Goal: Communication & Community: Participate in discussion

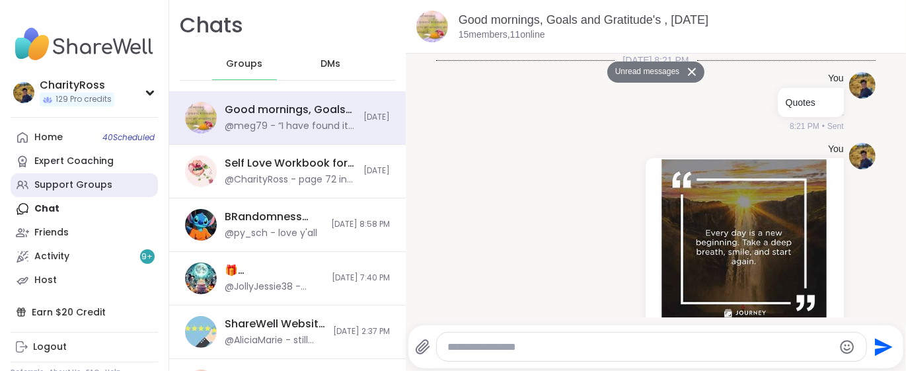
scroll to position [970, 0]
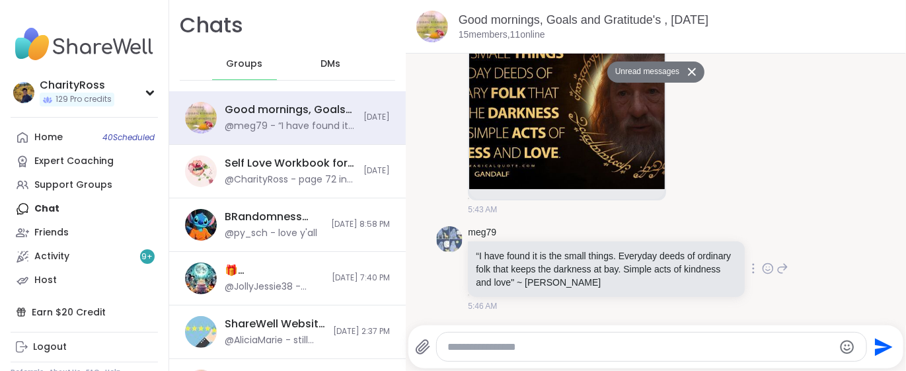
click at [766, 269] on icon at bounding box center [768, 269] width 4 height 1
click at [657, 250] on div "Select Reaction: Heart" at bounding box center [663, 247] width 12 height 12
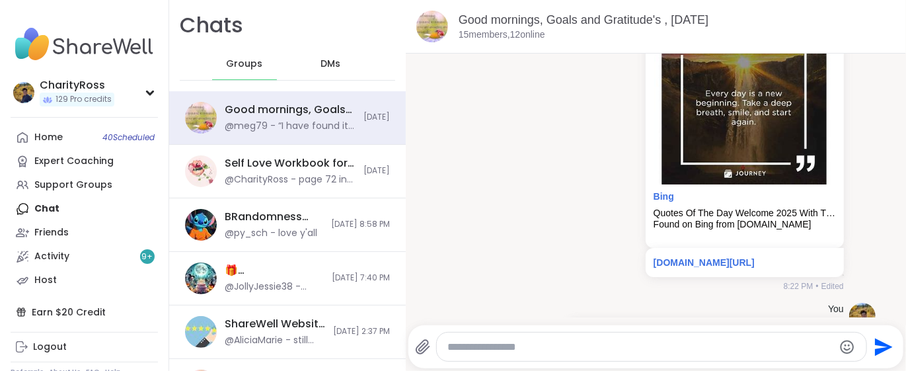
scroll to position [176, 0]
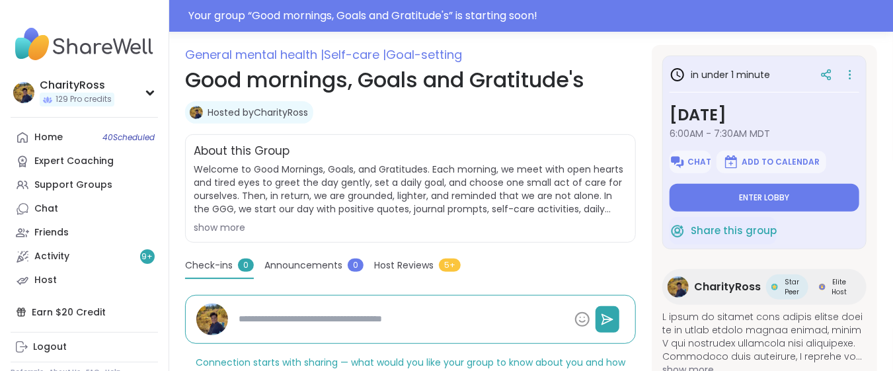
type textarea "*"
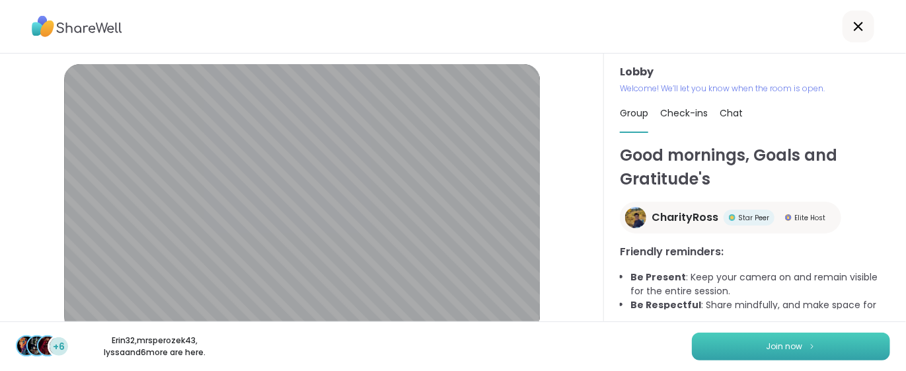
click at [740, 355] on button "Join now" at bounding box center [791, 346] width 198 height 28
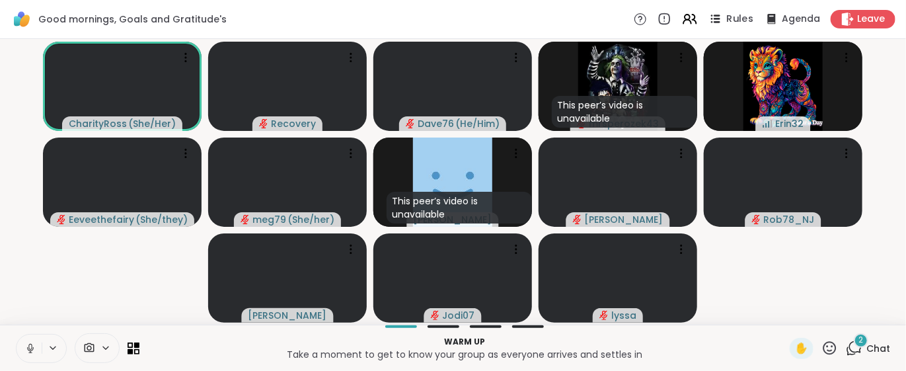
click at [710, 19] on icon at bounding box center [715, 19] width 17 height 17
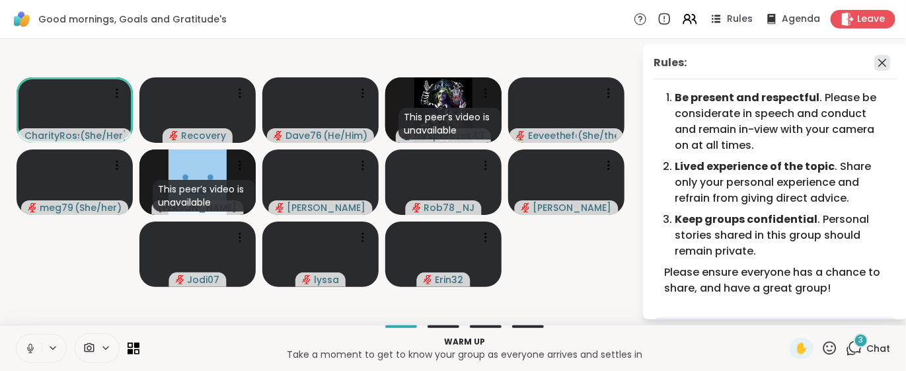
click at [878, 63] on icon at bounding box center [882, 63] width 8 height 8
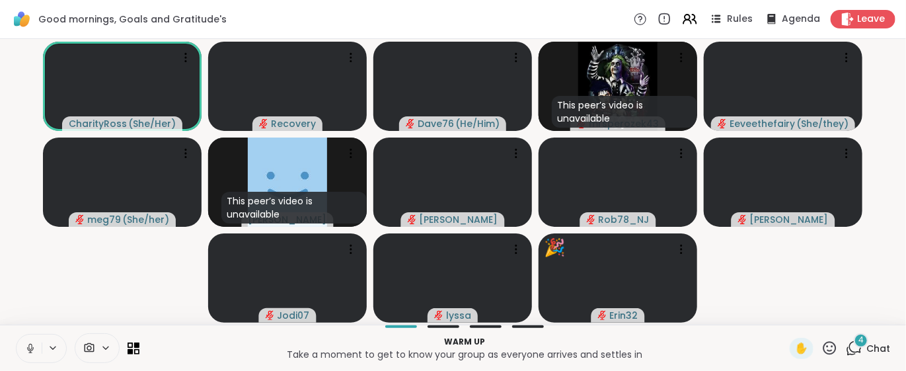
click at [846, 346] on icon at bounding box center [854, 348] width 17 height 17
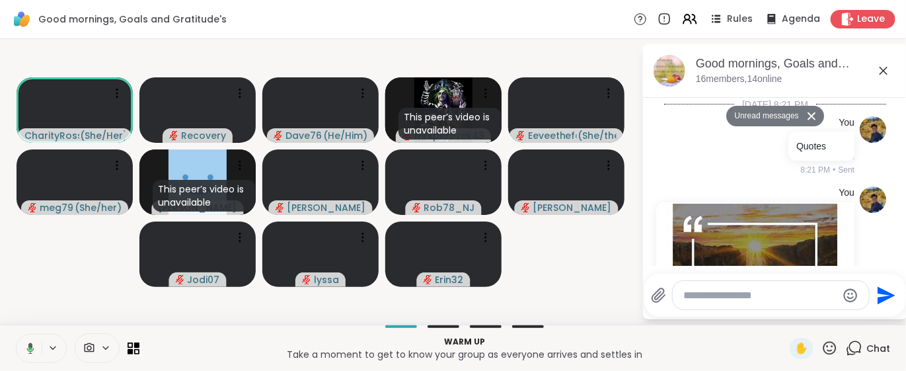
scroll to position [1592, 0]
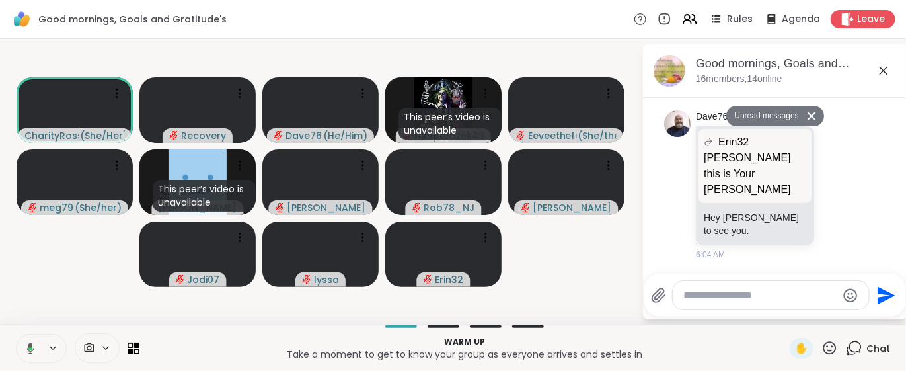
click at [789, 120] on button "Unread messages" at bounding box center [764, 116] width 76 height 21
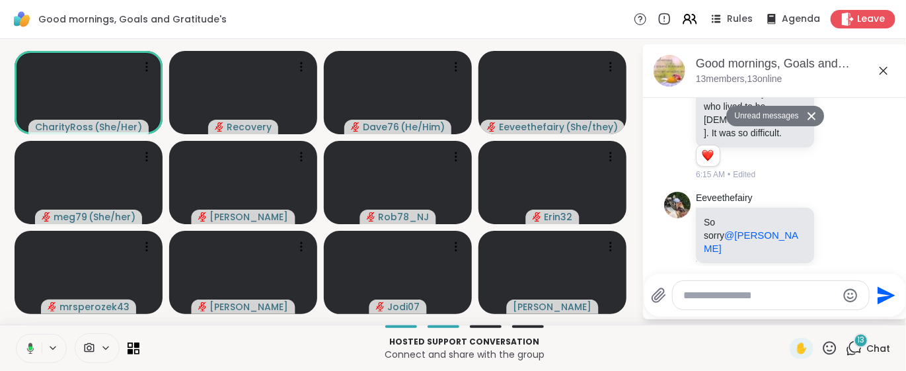
scroll to position [2937, 0]
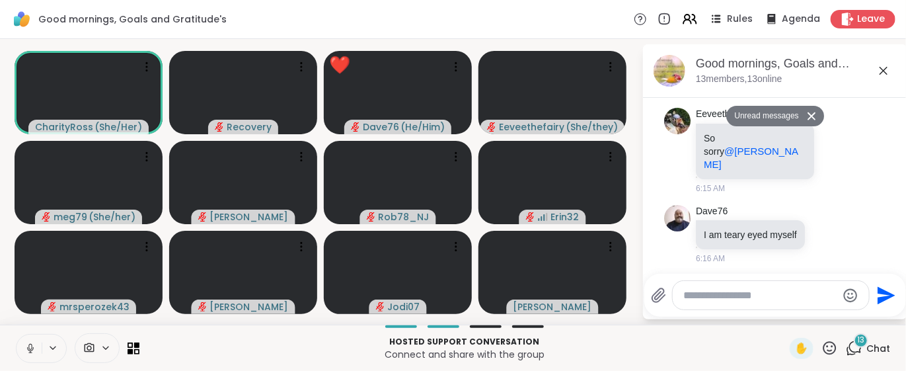
click at [823, 350] on icon at bounding box center [829, 347] width 13 height 13
click at [784, 312] on span "❤️" at bounding box center [790, 313] width 13 height 16
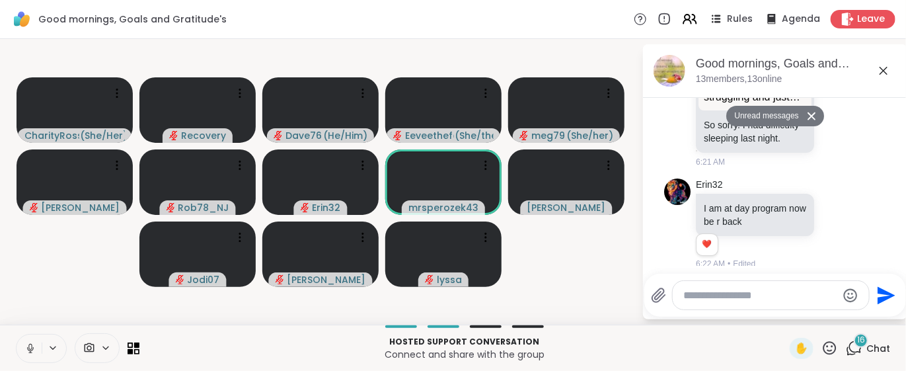
scroll to position [3323, 0]
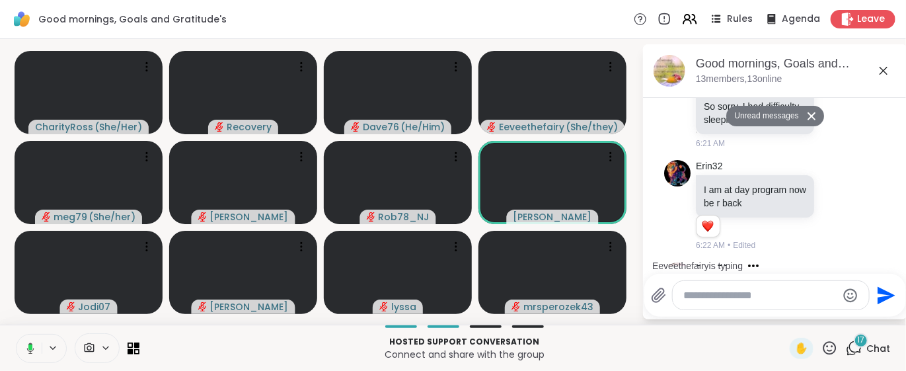
click at [28, 343] on icon at bounding box center [28, 348] width 12 height 12
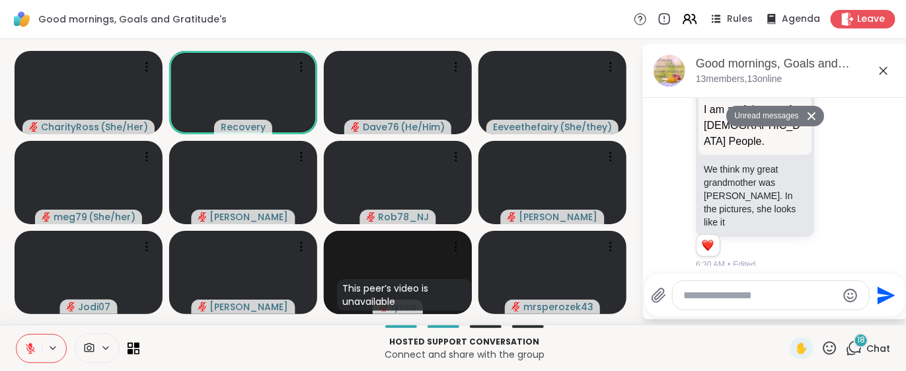
scroll to position [3677, 0]
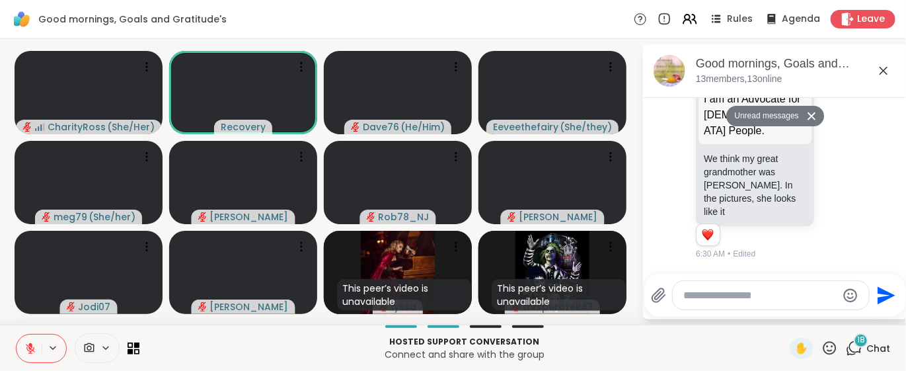
click at [28, 358] on button at bounding box center [29, 348] width 25 height 28
click at [31, 352] on icon at bounding box center [29, 352] width 3 height 1
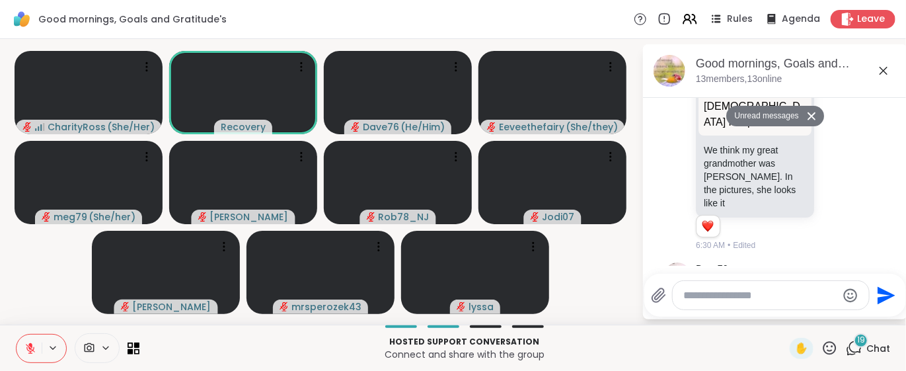
scroll to position [3760, 0]
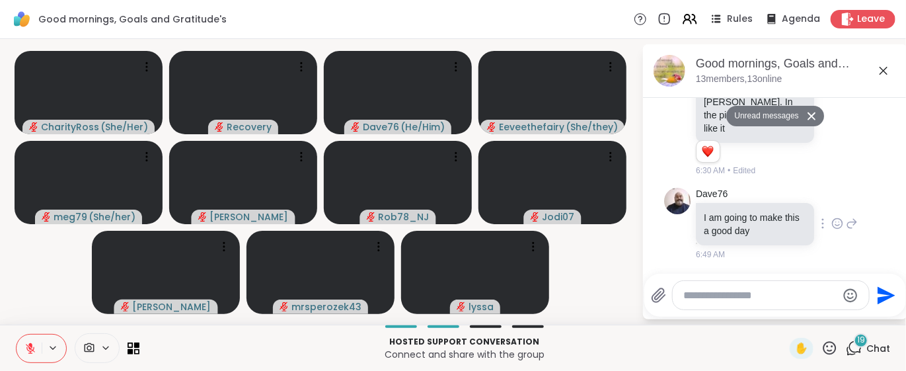
click at [831, 224] on icon at bounding box center [837, 223] width 12 height 13
click at [831, 202] on span "❤️" at bounding box center [837, 202] width 13 height 13
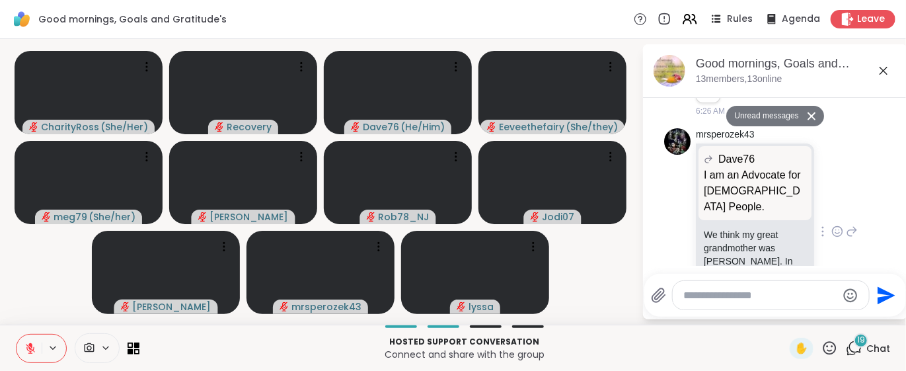
click at [831, 238] on icon at bounding box center [837, 231] width 12 height 13
click at [831, 216] on div "Select Reaction: Heart" at bounding box center [837, 210] width 12 height 12
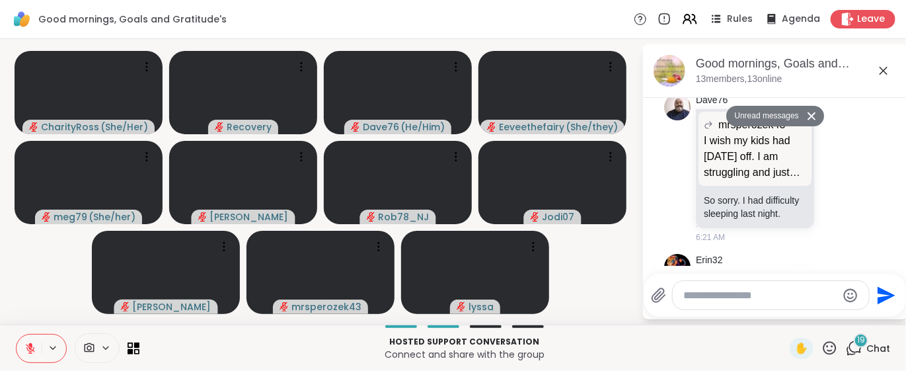
scroll to position [3336, 0]
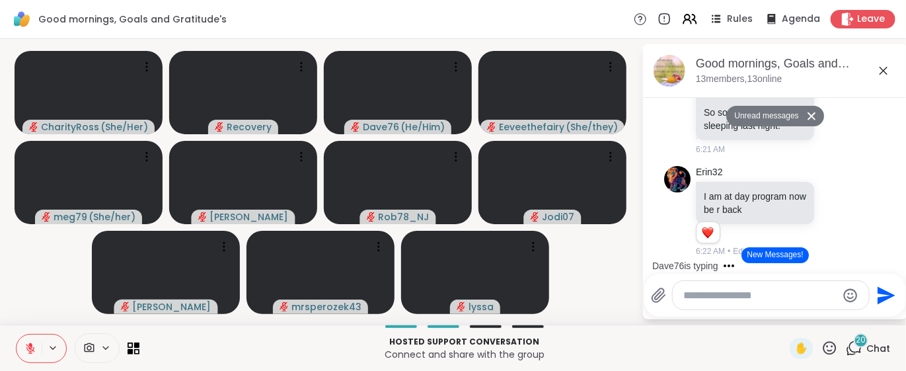
click at [34, 352] on icon at bounding box center [30, 348] width 12 height 12
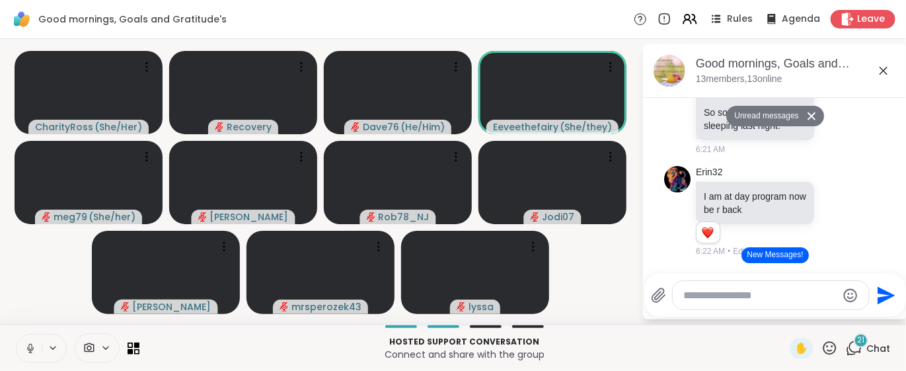
click at [787, 254] on button "New Messages!" at bounding box center [775, 255] width 67 height 16
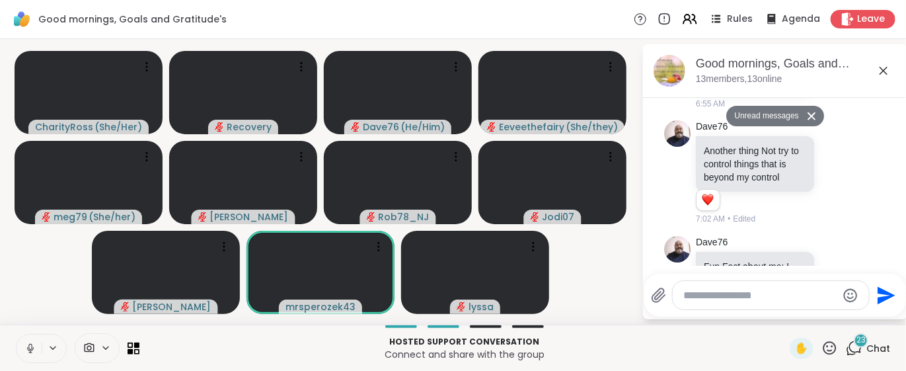
scroll to position [4199, 0]
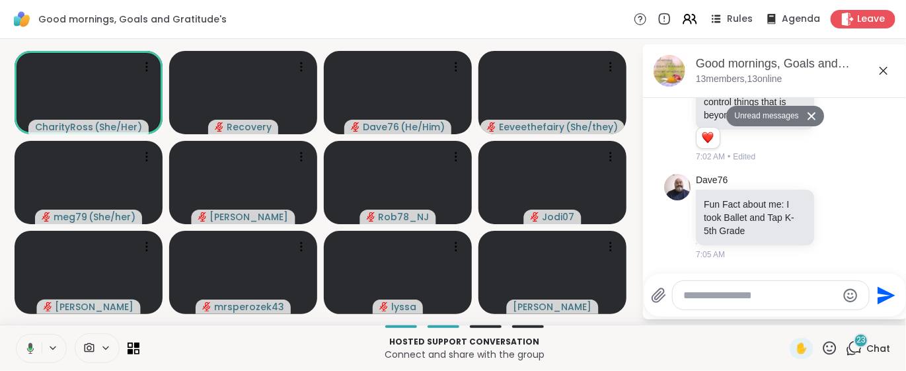
click at [823, 353] on icon at bounding box center [829, 347] width 13 height 13
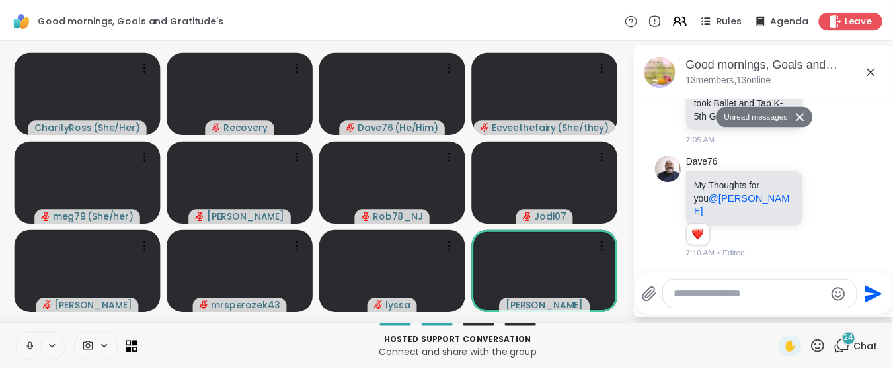
scroll to position [4301, 0]
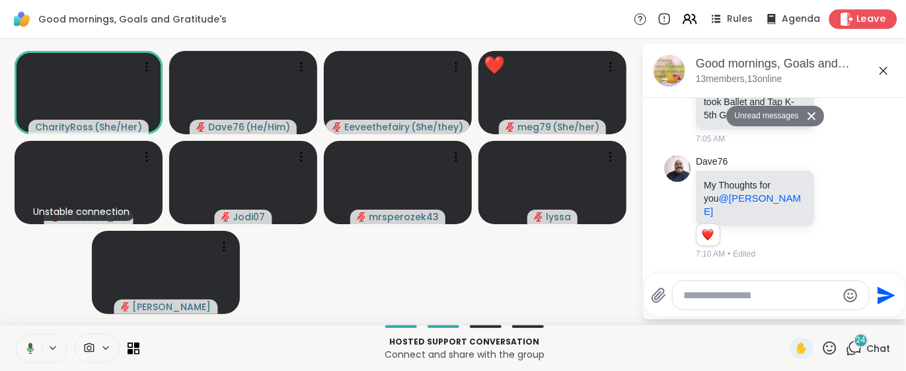
click at [857, 23] on span "Leave" at bounding box center [871, 20] width 29 height 14
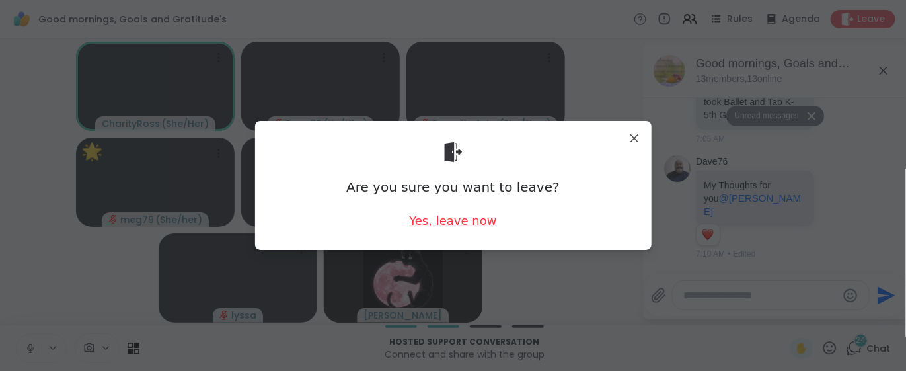
click at [473, 221] on div "Yes, leave now" at bounding box center [452, 220] width 87 height 17
click at [474, 221] on div "Yes, leave now" at bounding box center [452, 220] width 87 height 17
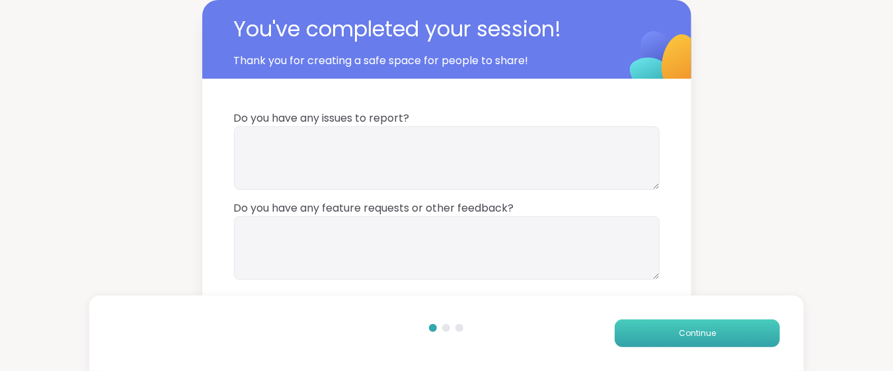
click at [646, 331] on button "Continue" at bounding box center [697, 333] width 165 height 28
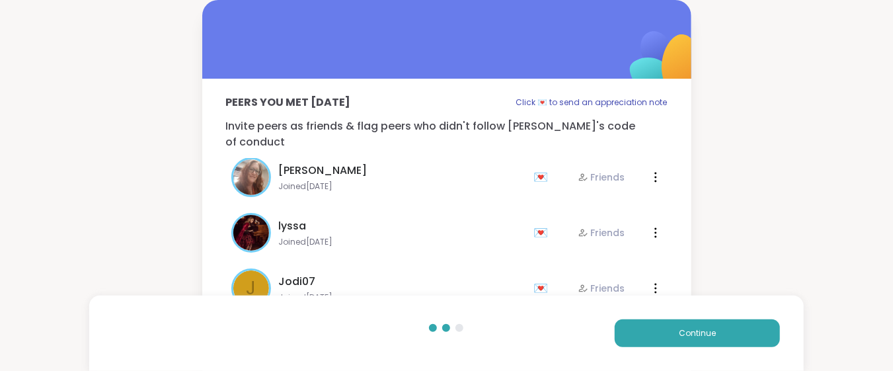
scroll to position [176, 0]
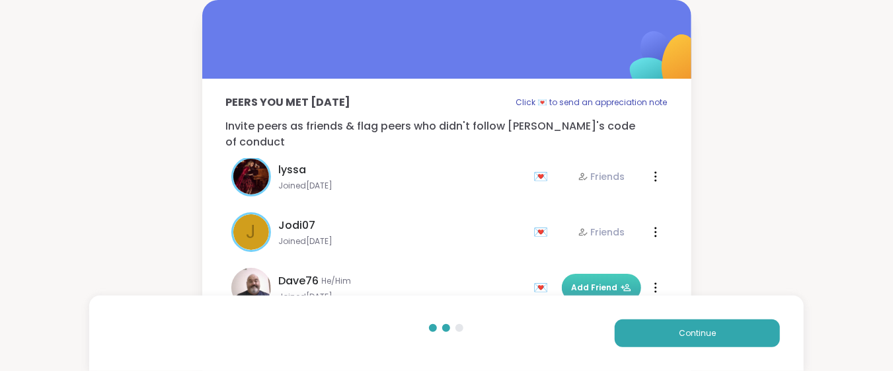
click at [603, 282] on span "Add Friend" at bounding box center [601, 288] width 59 height 12
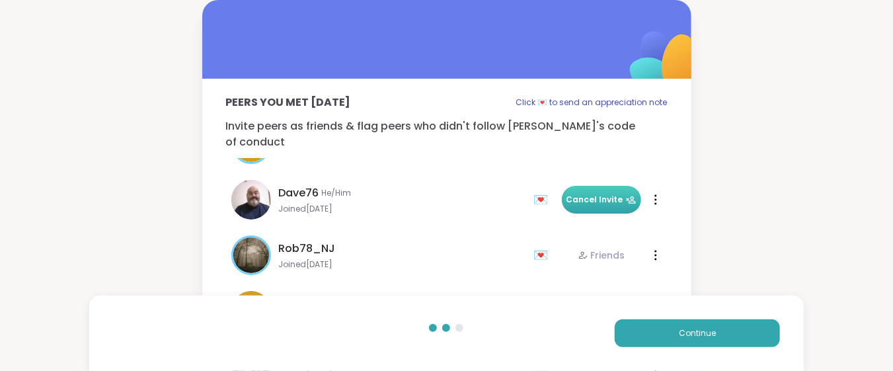
scroll to position [352, 0]
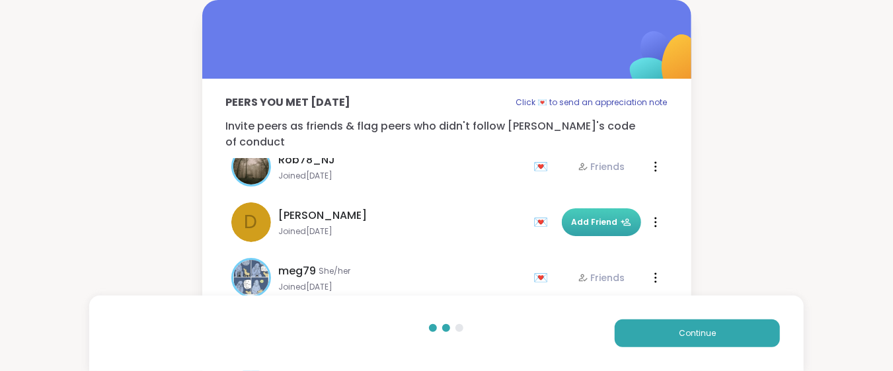
click at [597, 213] on button "Add Friend" at bounding box center [601, 222] width 79 height 28
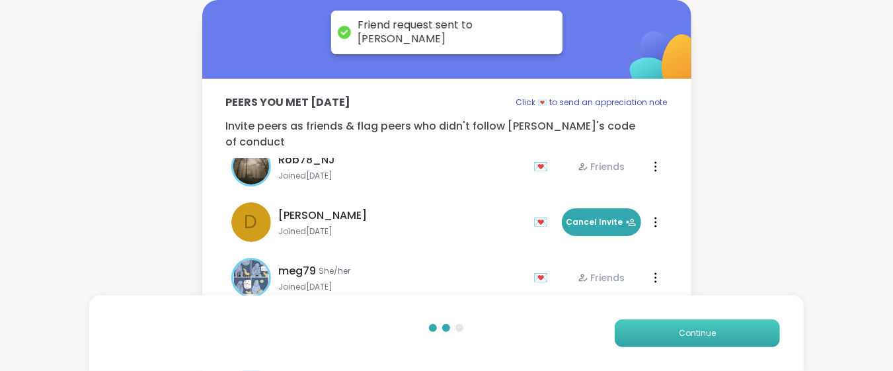
click at [651, 340] on button "Continue" at bounding box center [697, 333] width 165 height 28
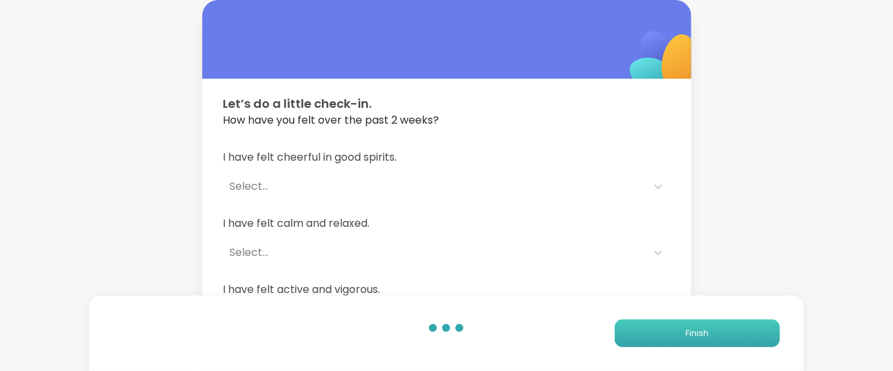
click at [651, 340] on button "Finish" at bounding box center [697, 333] width 165 height 28
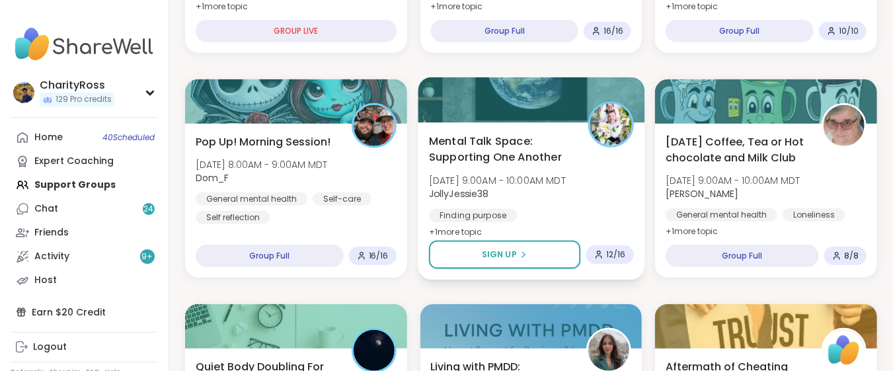
scroll to position [440, 0]
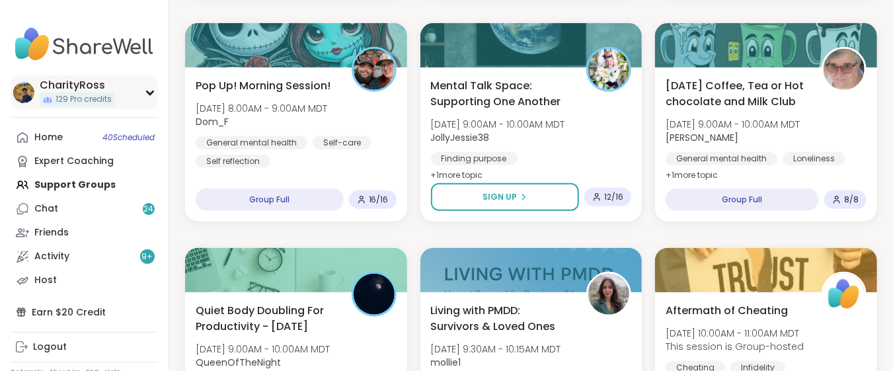
click at [49, 89] on div "CharityRoss" at bounding box center [77, 85] width 75 height 15
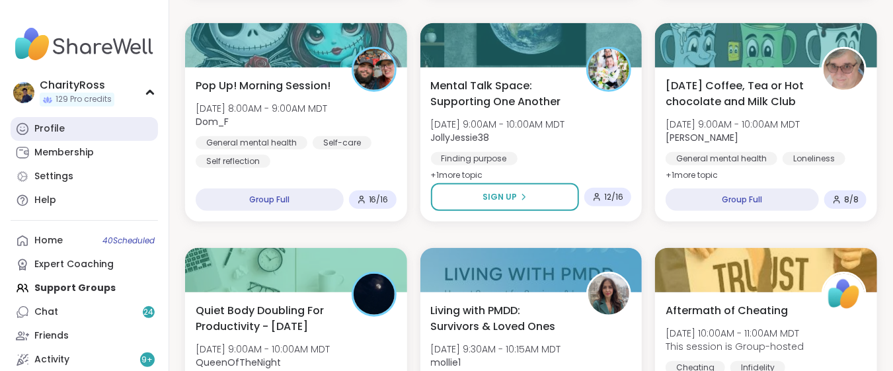
click at [52, 126] on div "Profile" at bounding box center [49, 128] width 30 height 13
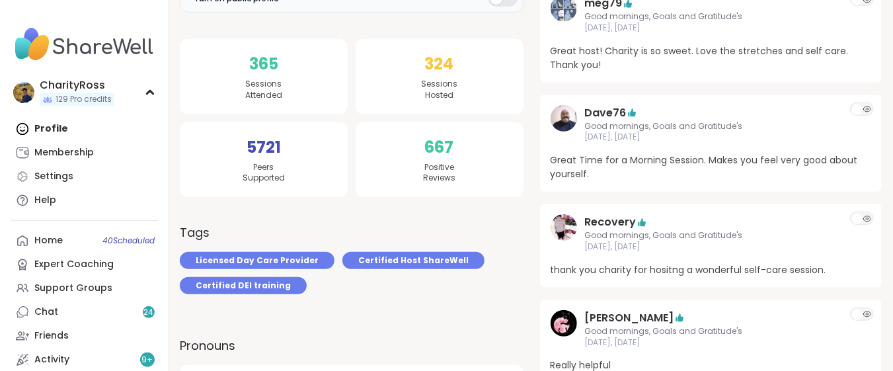
scroll to position [264, 0]
